Goal: Transaction & Acquisition: Purchase product/service

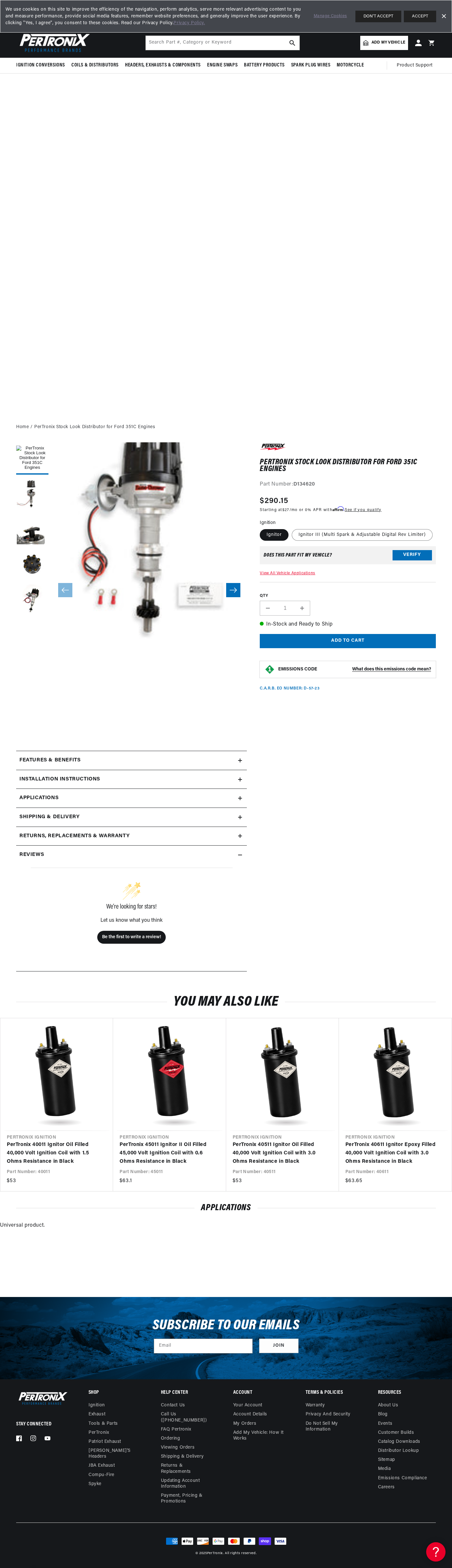
scroll to position [0, 196]
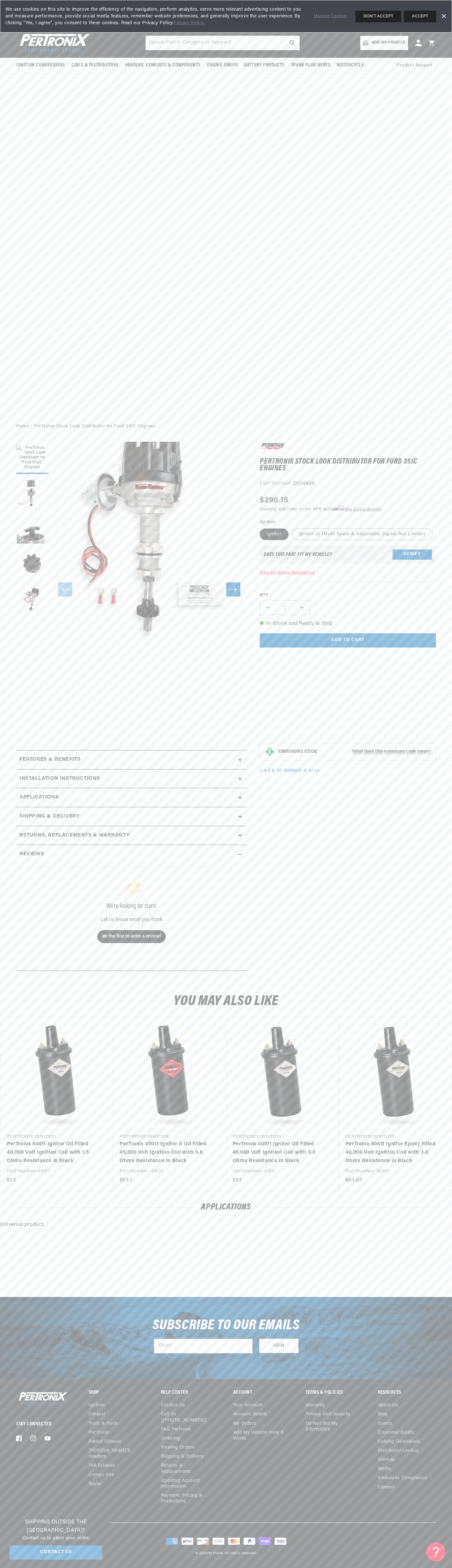
scroll to position [0, 196]
click at [77, 23] on span "We use cookies on this site to improve the efficiency of the navigation, perfor…" at bounding box center [155, 16] width 299 height 20
click at [431, 1153] on link "PerTronix 40611 Ignitor Epoxy Filled 40,000 Volt Ignition Coil with 3.0 Ohms Re…" at bounding box center [392, 1152] width 93 height 25
click at [259, 1567] on html "Skip to content Your cart Your cart is empty Get the right parts the first time…" at bounding box center [226, 784] width 452 height 1568
